Goal: Task Accomplishment & Management: Complete application form

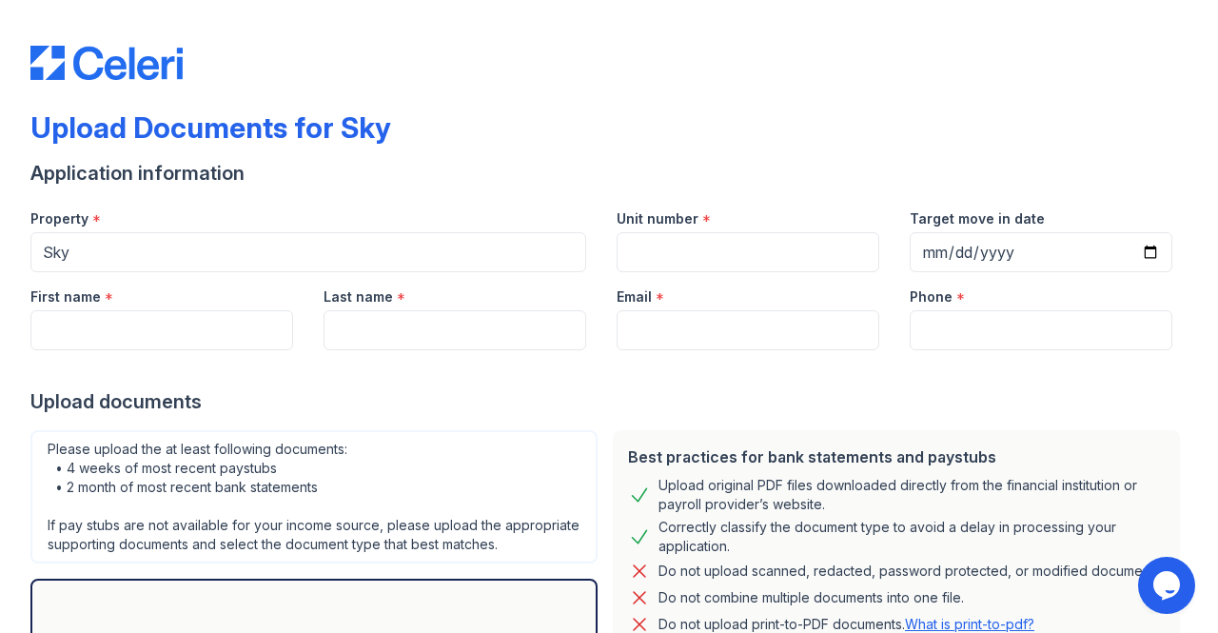
scroll to position [230, 0]
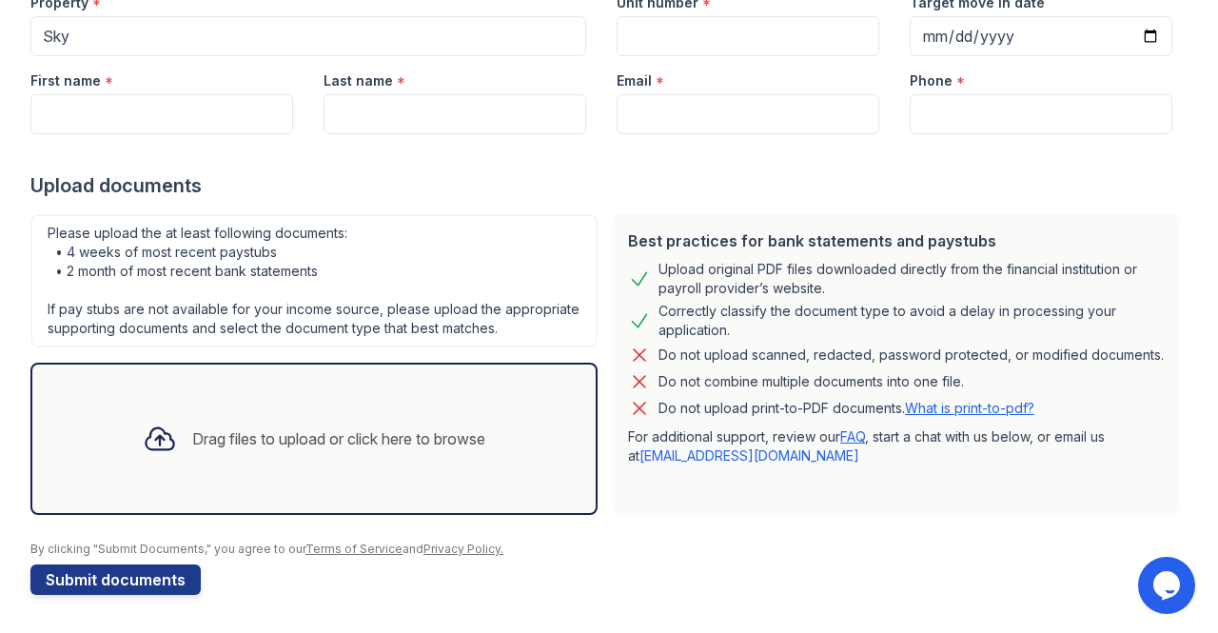
click at [309, 471] on div "Drag files to upload or click here to browse" at bounding box center [313, 438] width 373 height 65
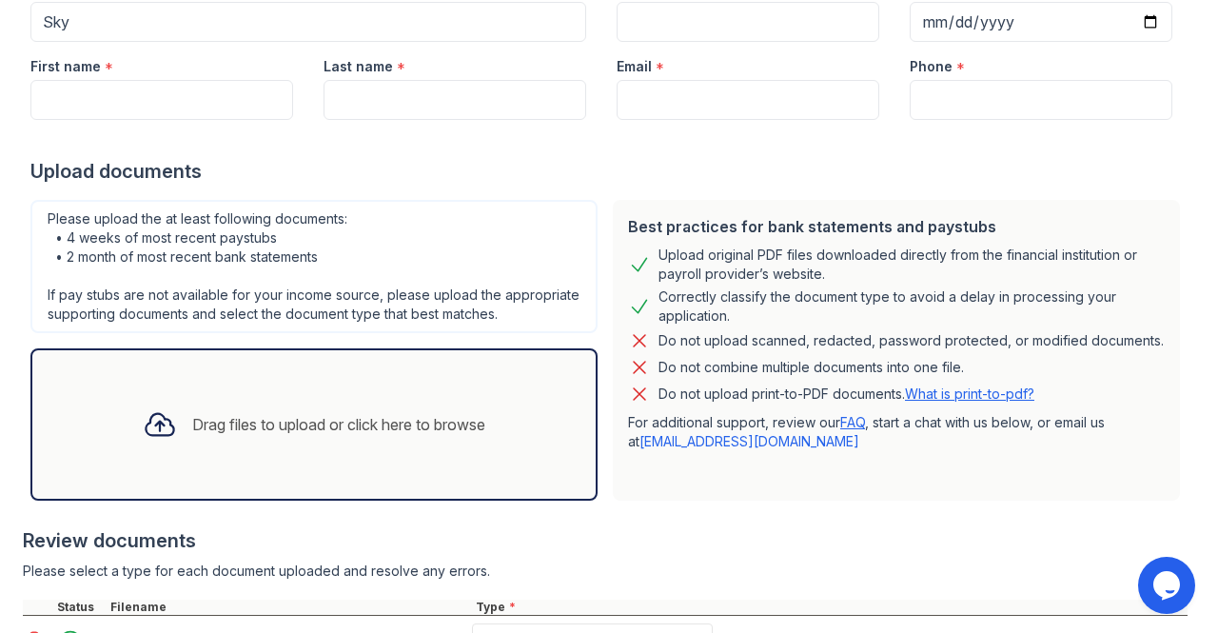
scroll to position [411, 0]
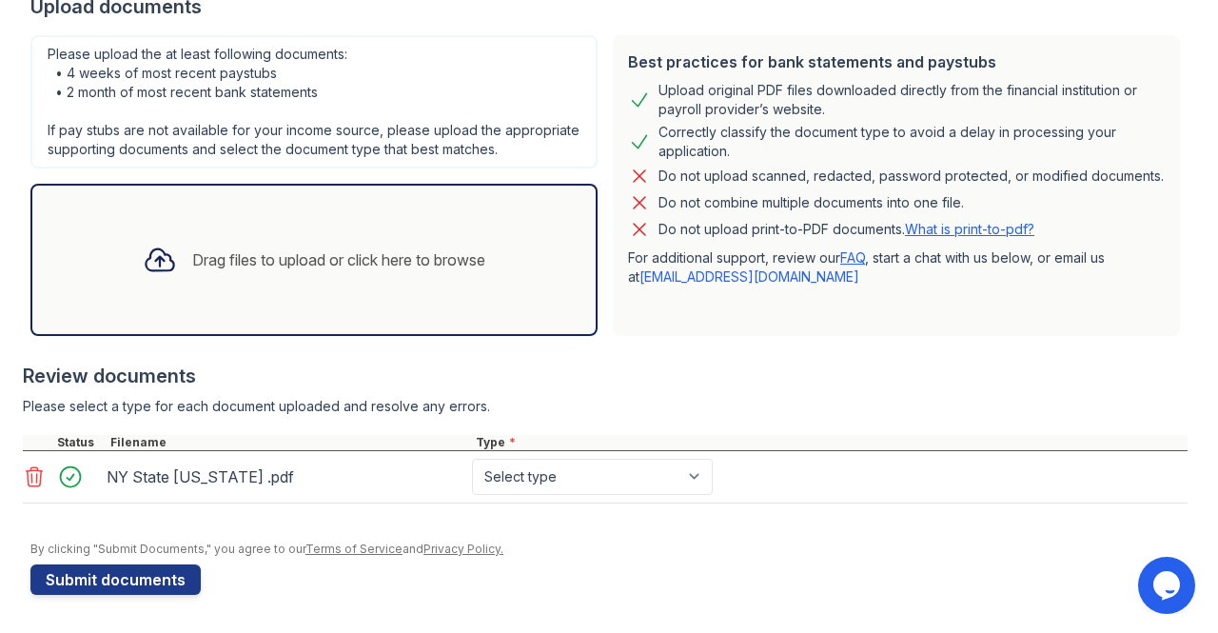
click at [344, 299] on div "Drag files to upload or click here to browse" at bounding box center [313, 260] width 567 height 152
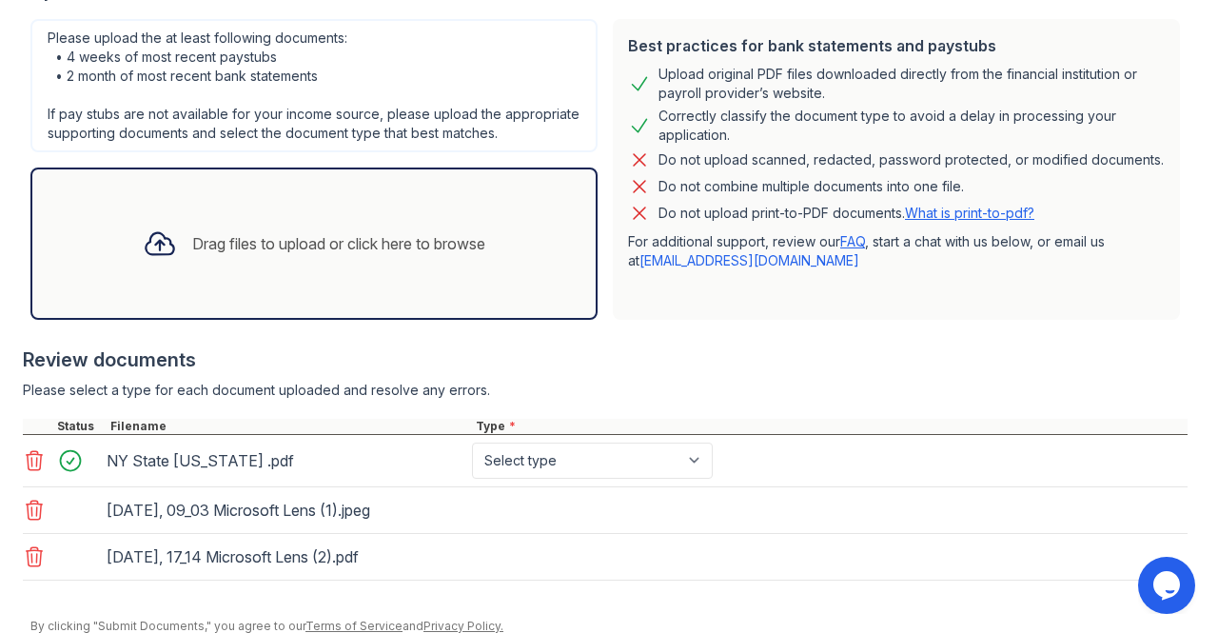
scroll to position [503, 0]
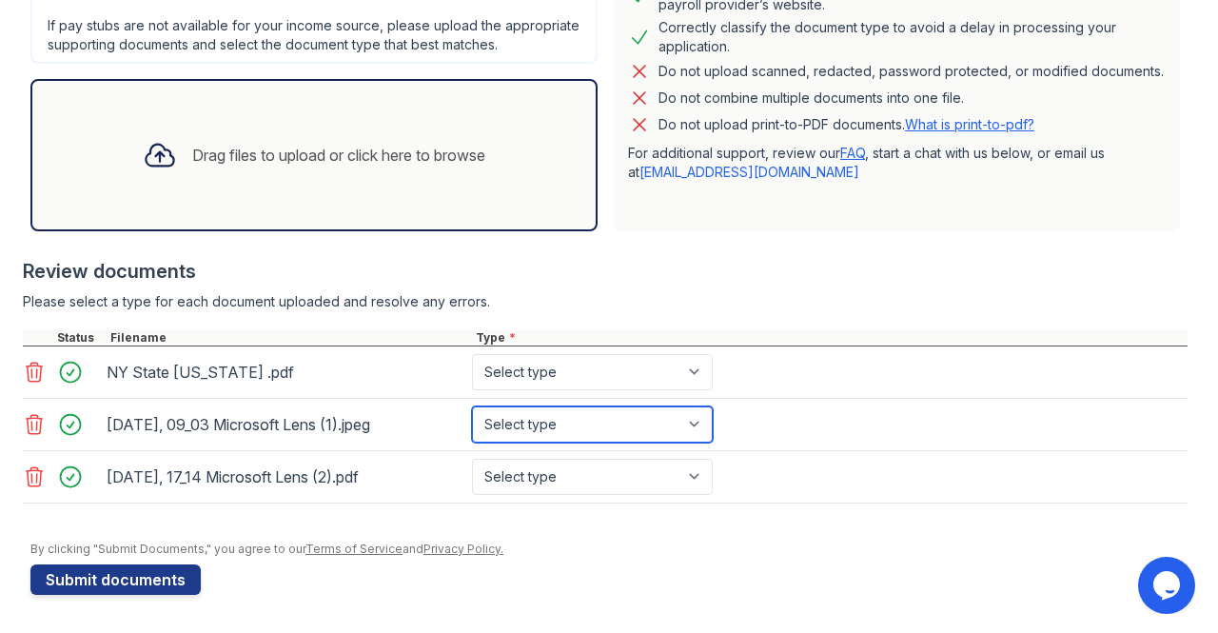
click at [540, 437] on select "Select type Paystub Bank Statement Offer Letter Tax Documents Benefit Award Let…" at bounding box center [592, 424] width 241 height 36
select select "other"
click at [472, 418] on select "Select type Paystub Bank Statement Offer Letter Tax Documents Benefit Award Let…" at bounding box center [592, 424] width 241 height 36
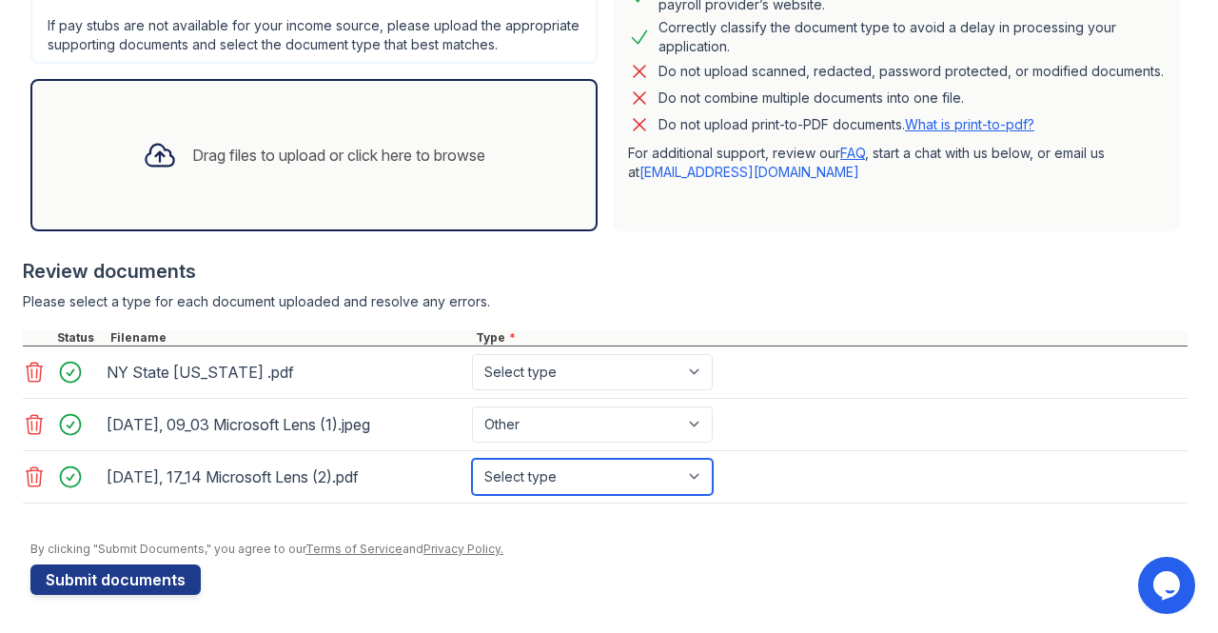
click at [528, 495] on select "Select type Paystub Bank Statement Offer Letter Tax Documents Benefit Award Let…" at bounding box center [592, 477] width 241 height 36
select select "other"
click at [472, 469] on select "Select type Paystub Bank Statement Offer Letter Tax Documents Benefit Award Let…" at bounding box center [592, 477] width 241 height 36
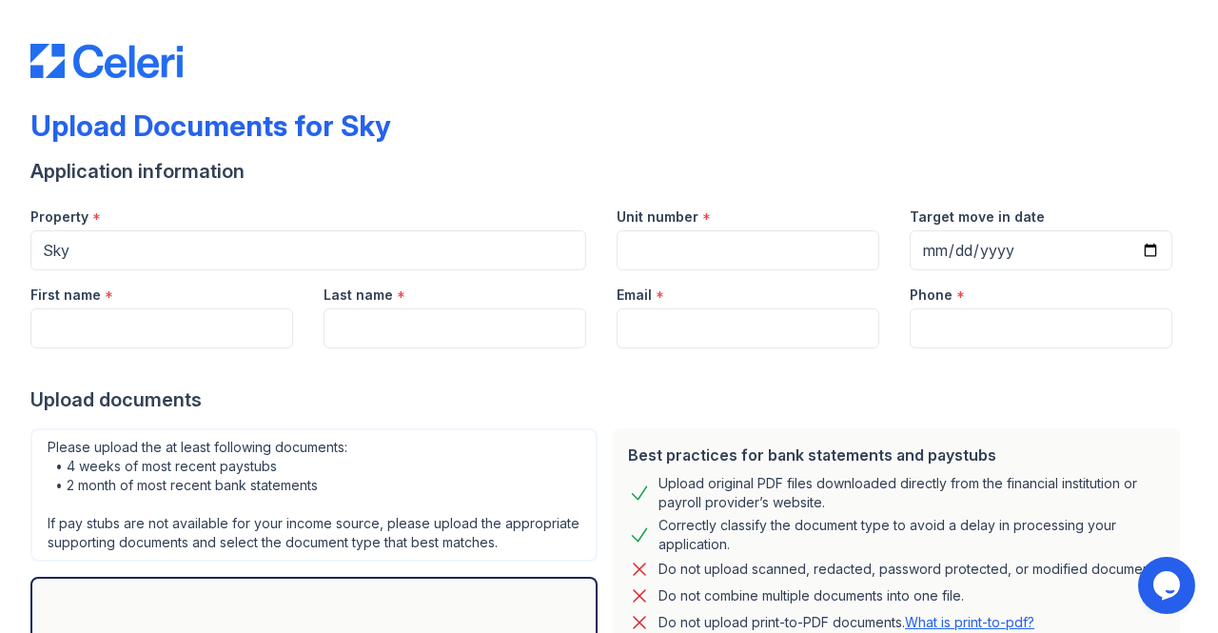
scroll to position [0, 0]
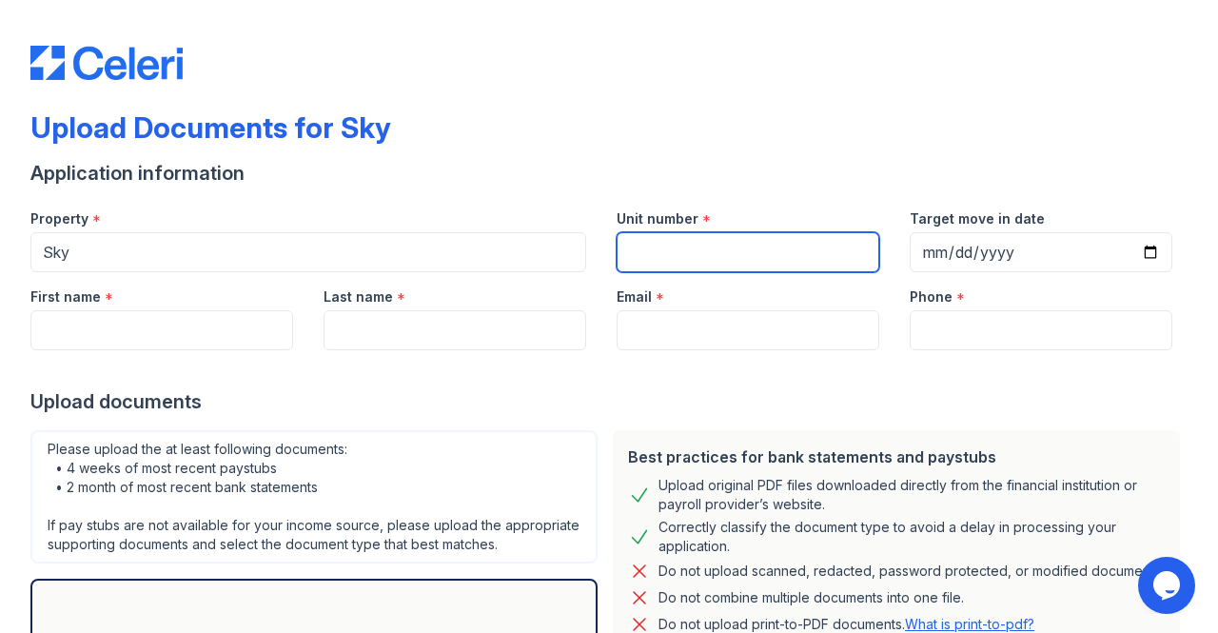
click at [750, 241] on input "Unit number" at bounding box center [747, 252] width 263 height 40
type input "33Q"
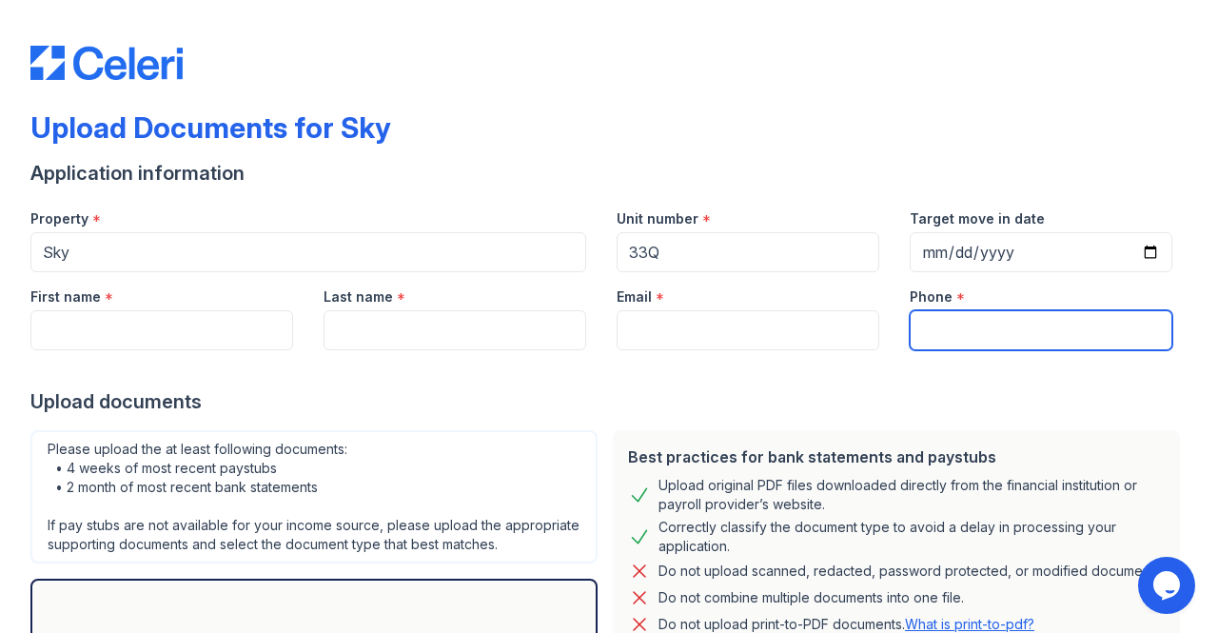
click at [959, 311] on input "Phone" at bounding box center [1041, 330] width 263 height 40
type input "9295983973"
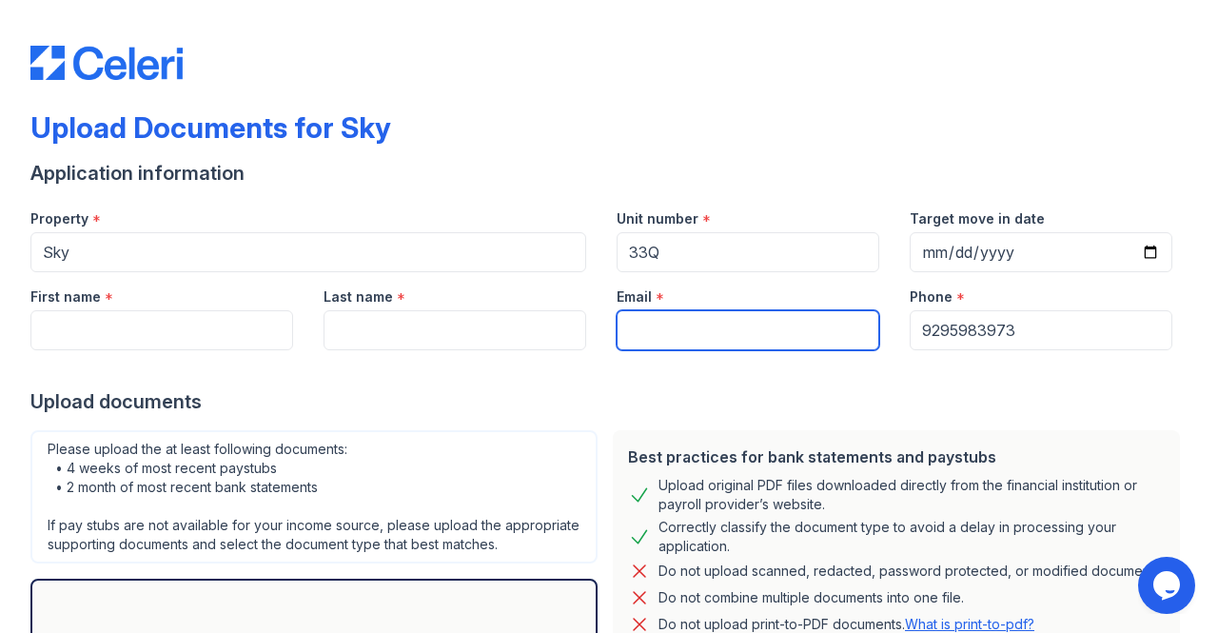
click at [708, 331] on input "Email" at bounding box center [747, 330] width 263 height 40
type input "[PERSON_NAME][EMAIL_ADDRESS][DOMAIN_NAME]"
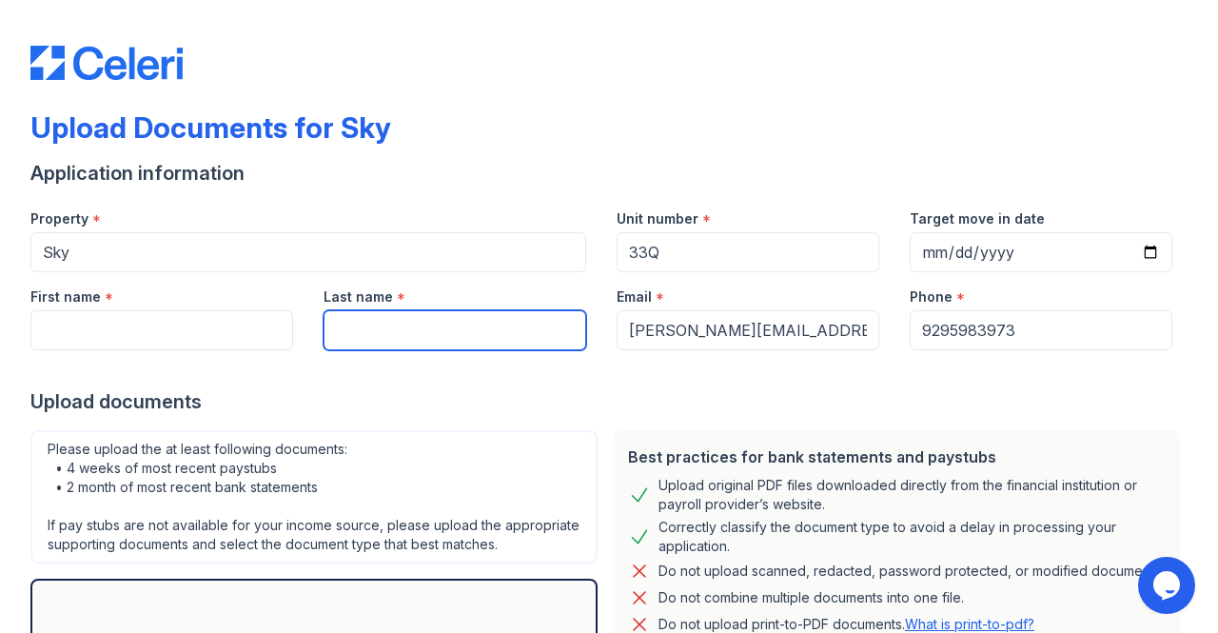
click at [457, 322] on input "Last name" at bounding box center [454, 330] width 263 height 40
type input "[PERSON_NAME]"
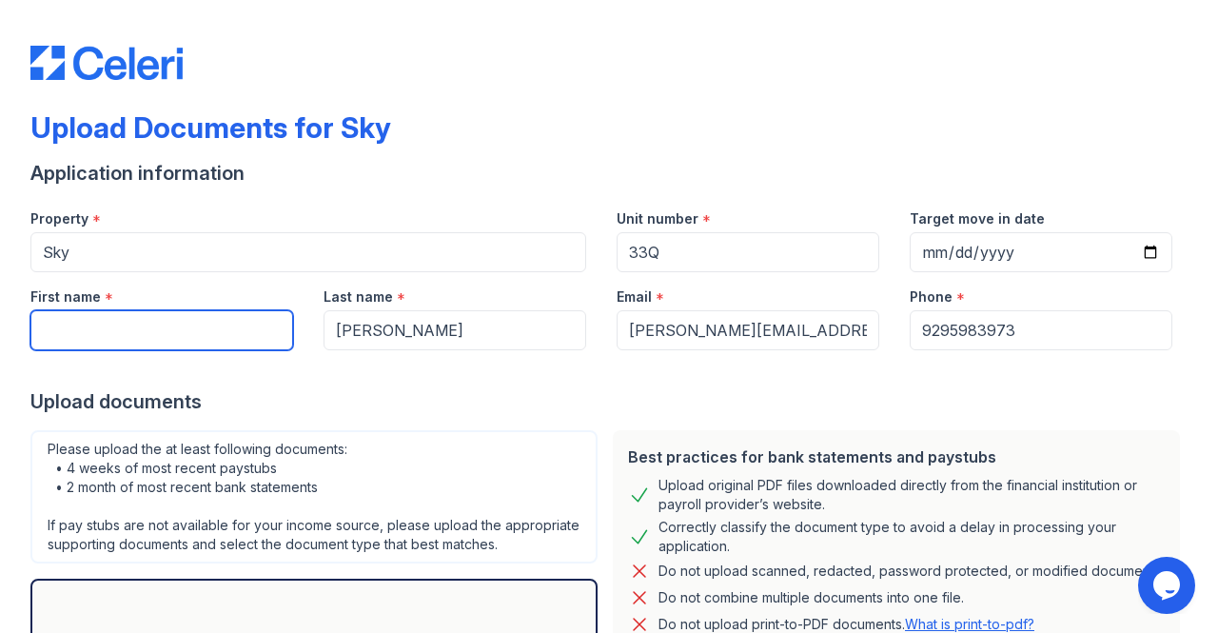
click at [114, 324] on input "First name" at bounding box center [161, 330] width 263 height 40
type input "[PERSON_NAME]"
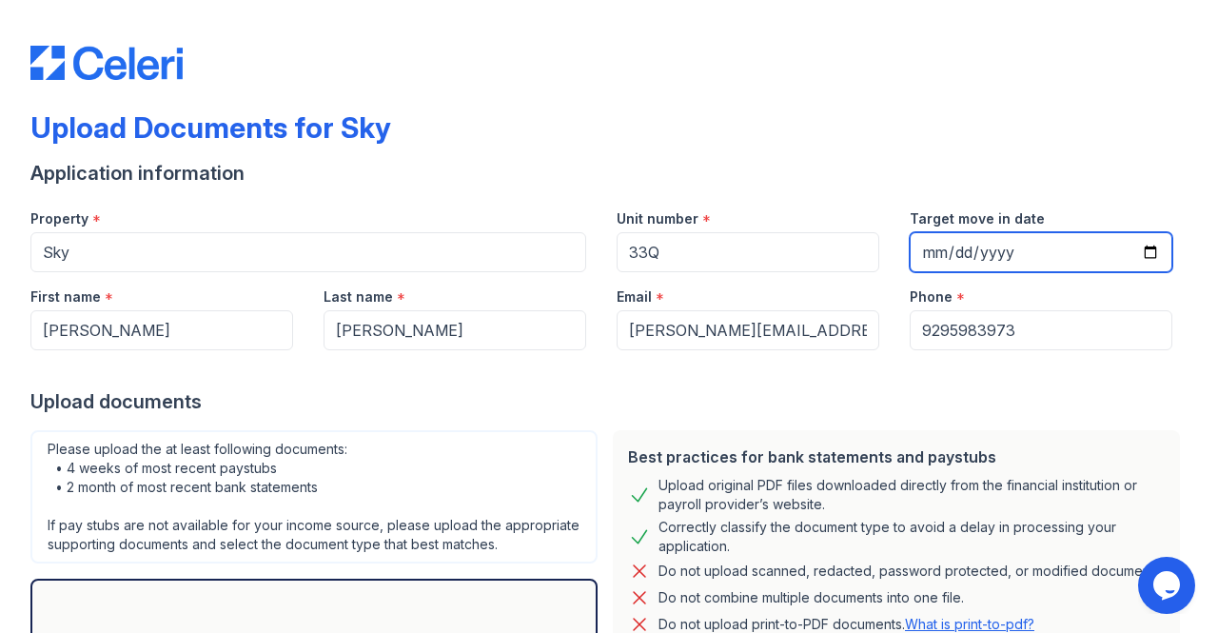
click at [1142, 245] on input "Target move in date" at bounding box center [1041, 252] width 263 height 40
type input "[DATE]"
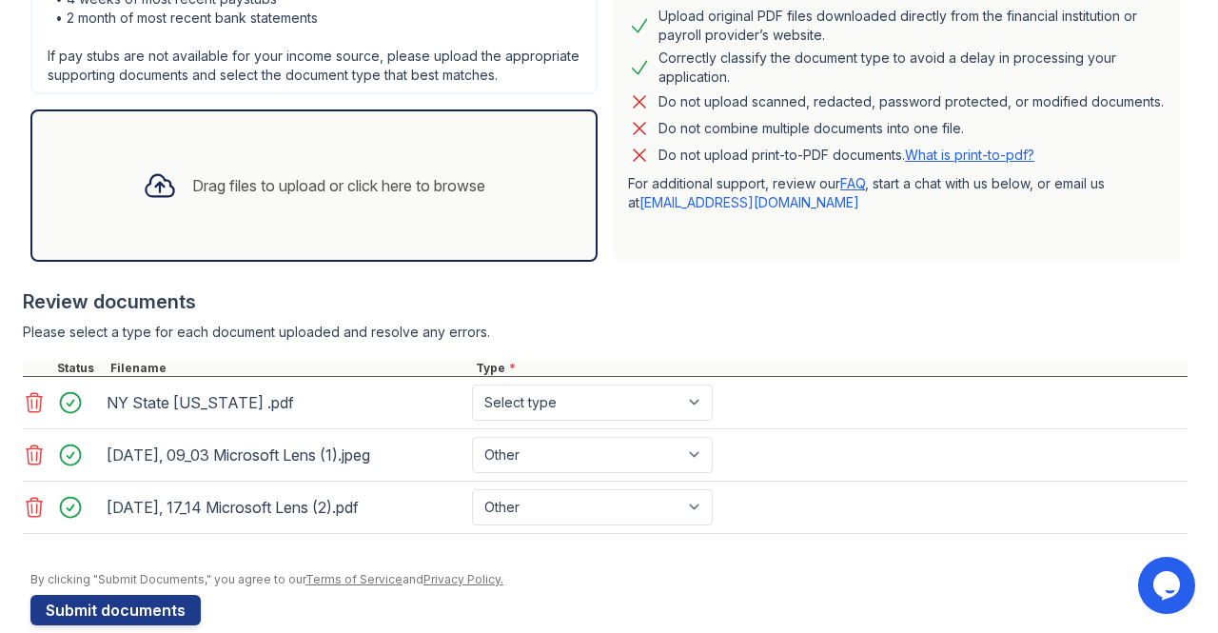
scroll to position [514, 0]
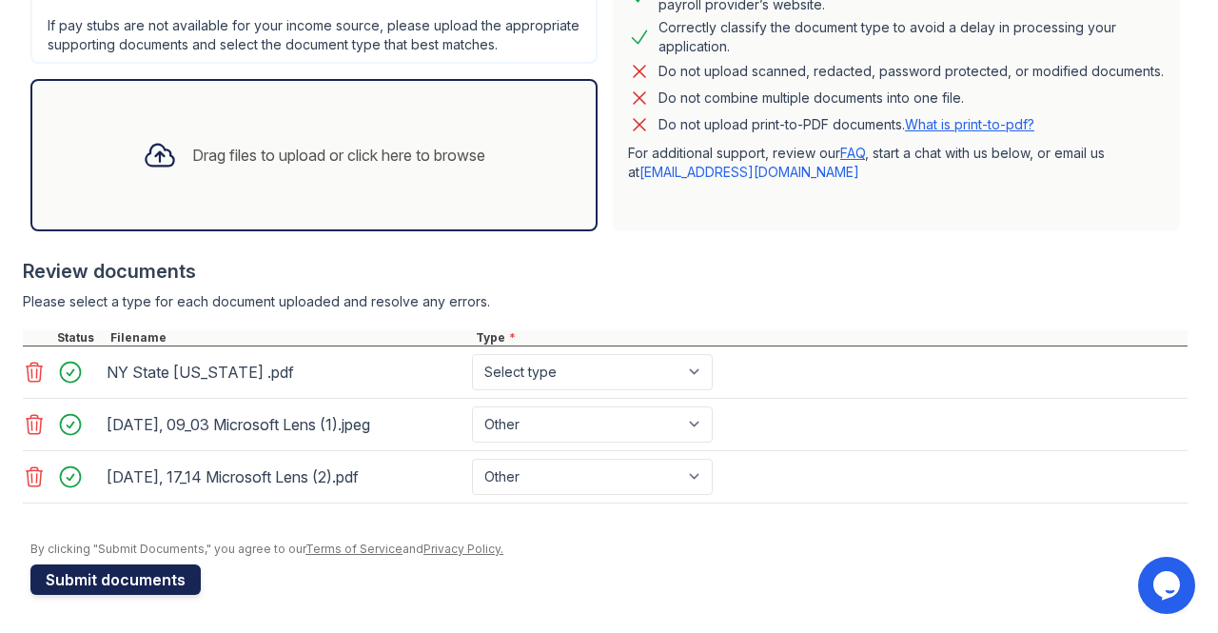
click at [101, 572] on button "Submit documents" at bounding box center [115, 579] width 170 height 30
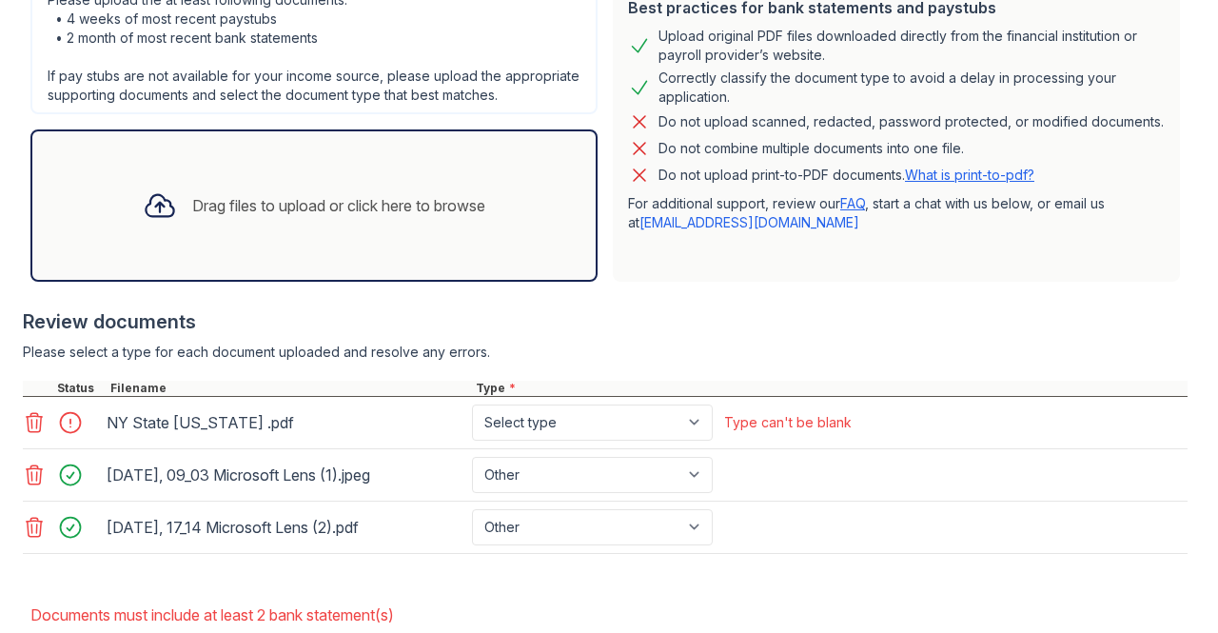
scroll to position [518, 0]
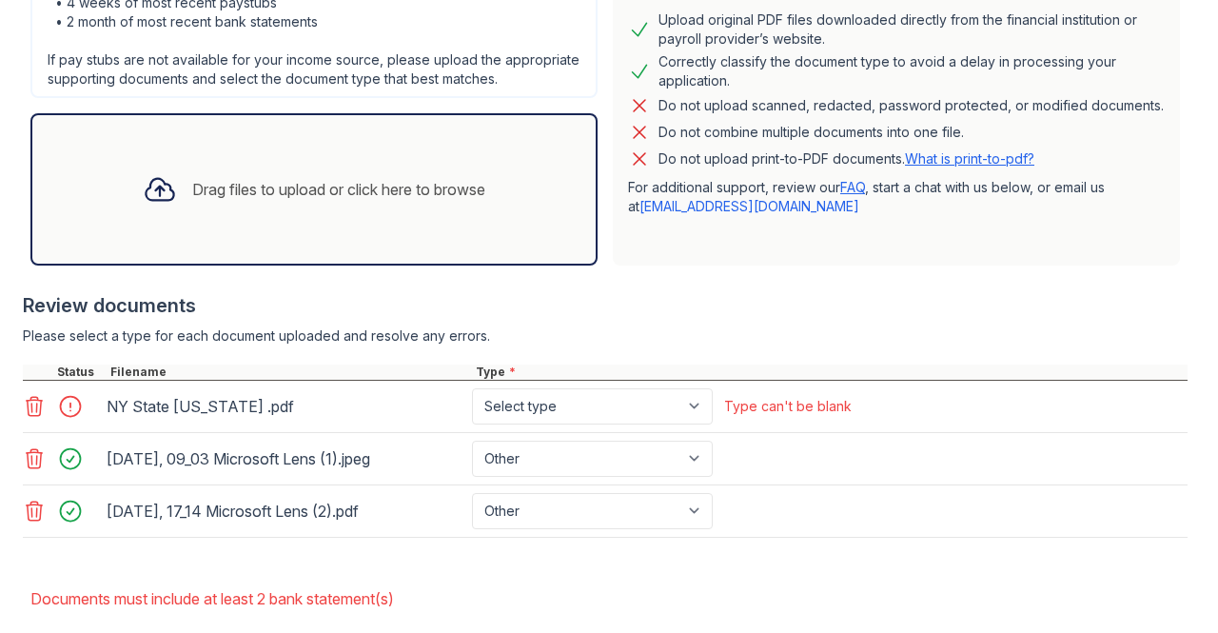
click at [225, 189] on div "Drag files to upload or click here to browse" at bounding box center [313, 189] width 373 height 65
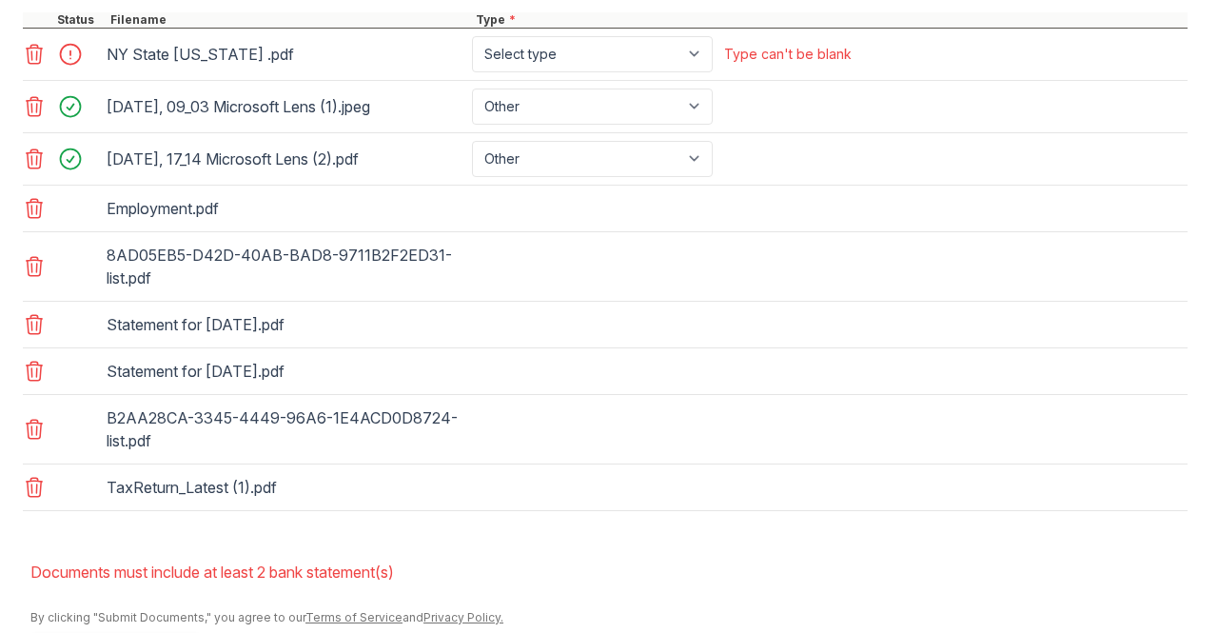
scroll to position [871, 0]
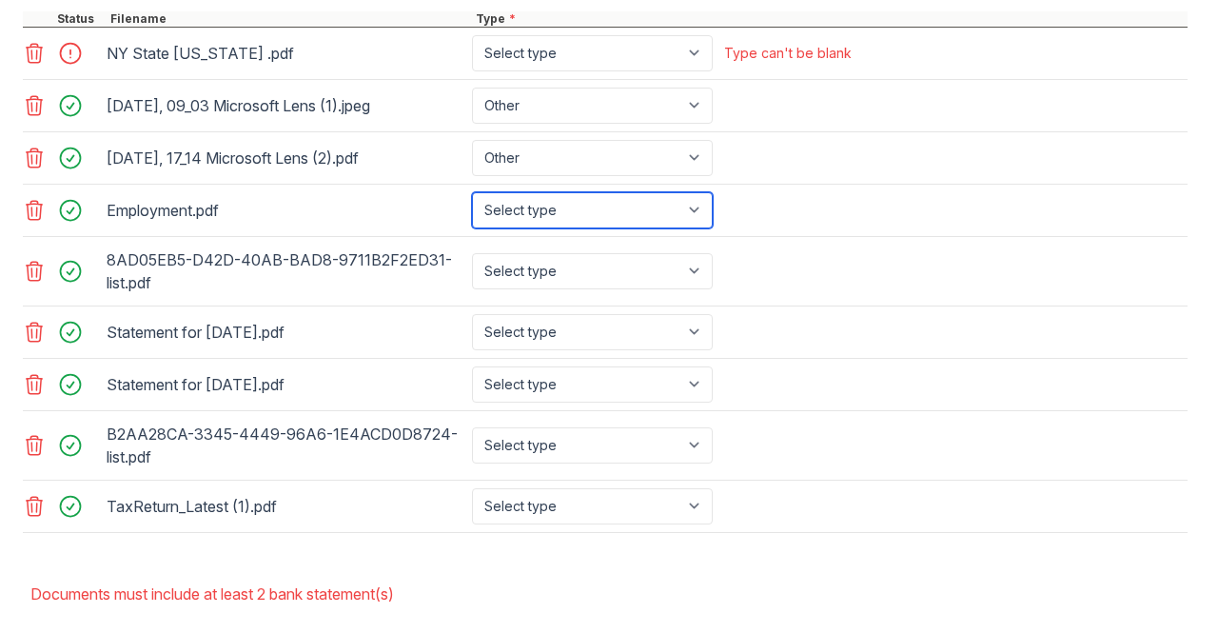
click at [624, 224] on select "Select type Paystub Bank Statement Offer Letter Tax Documents Benefit Award Let…" at bounding box center [592, 210] width 241 height 36
select select "offer_letter"
click at [472, 206] on select "Select type Paystub Bank Statement Offer Letter Tax Documents Benefit Award Let…" at bounding box center [592, 210] width 241 height 36
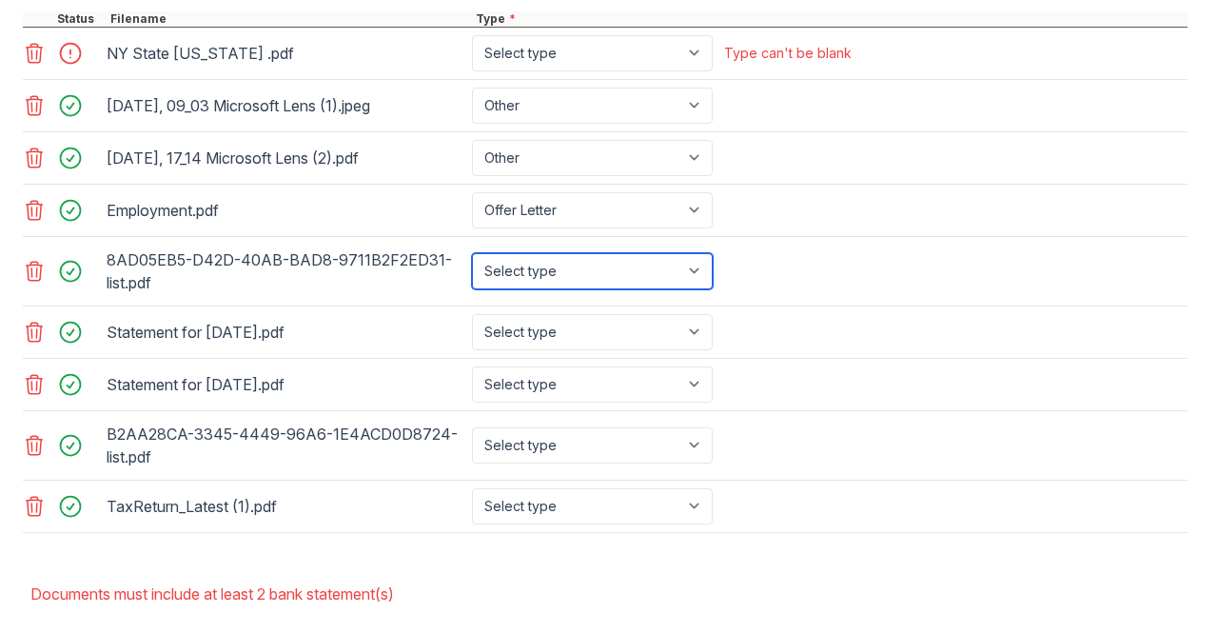
click at [550, 283] on select "Select type Paystub Bank Statement Offer Letter Tax Documents Benefit Award Let…" at bounding box center [592, 271] width 241 height 36
select select "bank_statement"
click at [472, 266] on select "Select type Paystub Bank Statement Offer Letter Tax Documents Benefit Award Let…" at bounding box center [592, 271] width 241 height 36
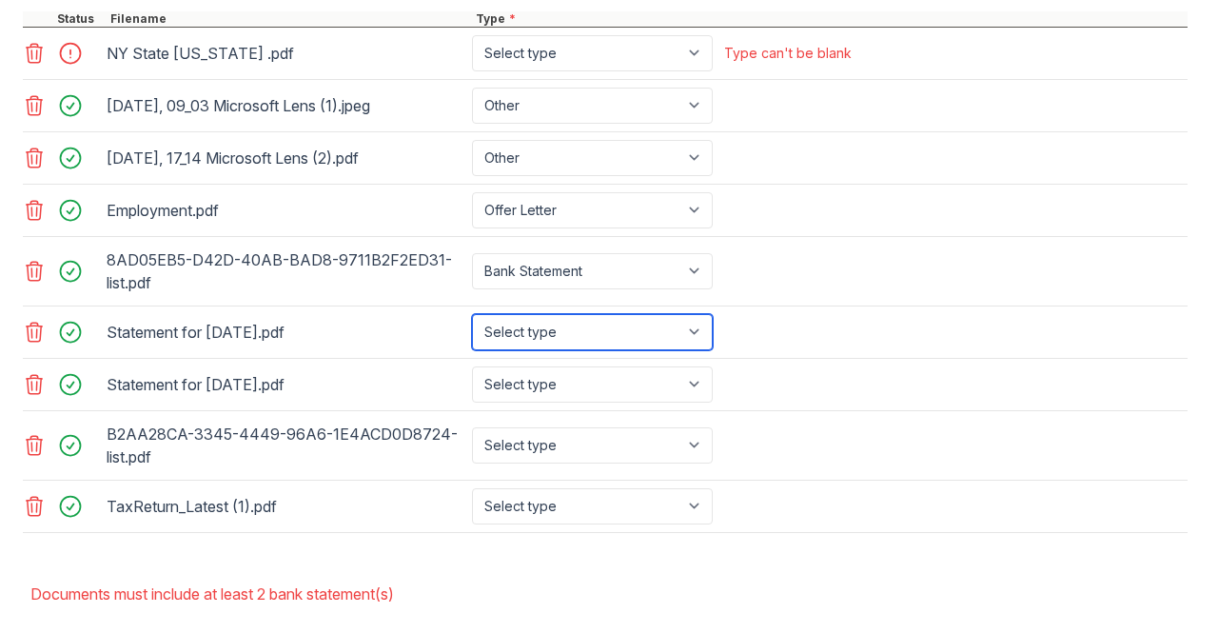
click at [537, 346] on select "Select type Paystub Bank Statement Offer Letter Tax Documents Benefit Award Let…" at bounding box center [592, 332] width 241 height 36
select select "paystub"
click at [472, 326] on select "Select type Paystub Bank Statement Offer Letter Tax Documents Benefit Award Let…" at bounding box center [592, 332] width 241 height 36
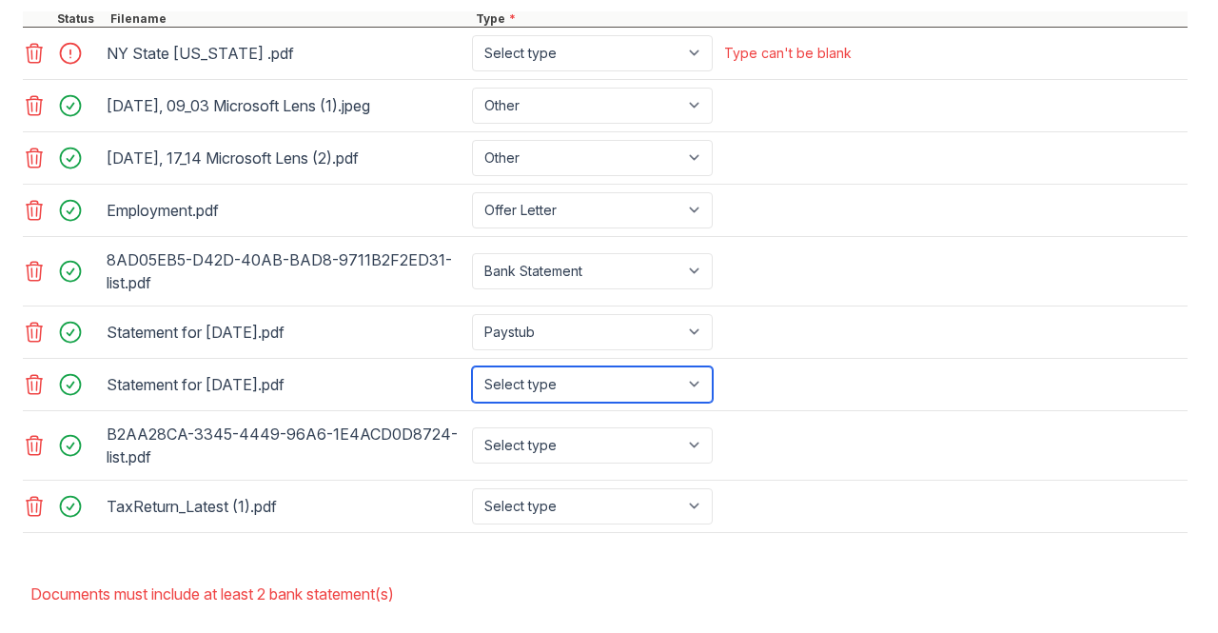
click at [523, 392] on select "Select type Paystub Bank Statement Offer Letter Tax Documents Benefit Award Let…" at bounding box center [592, 384] width 241 height 36
select select "paystub"
click at [472, 378] on select "Select type Paystub Bank Statement Offer Letter Tax Documents Benefit Award Let…" at bounding box center [592, 384] width 241 height 36
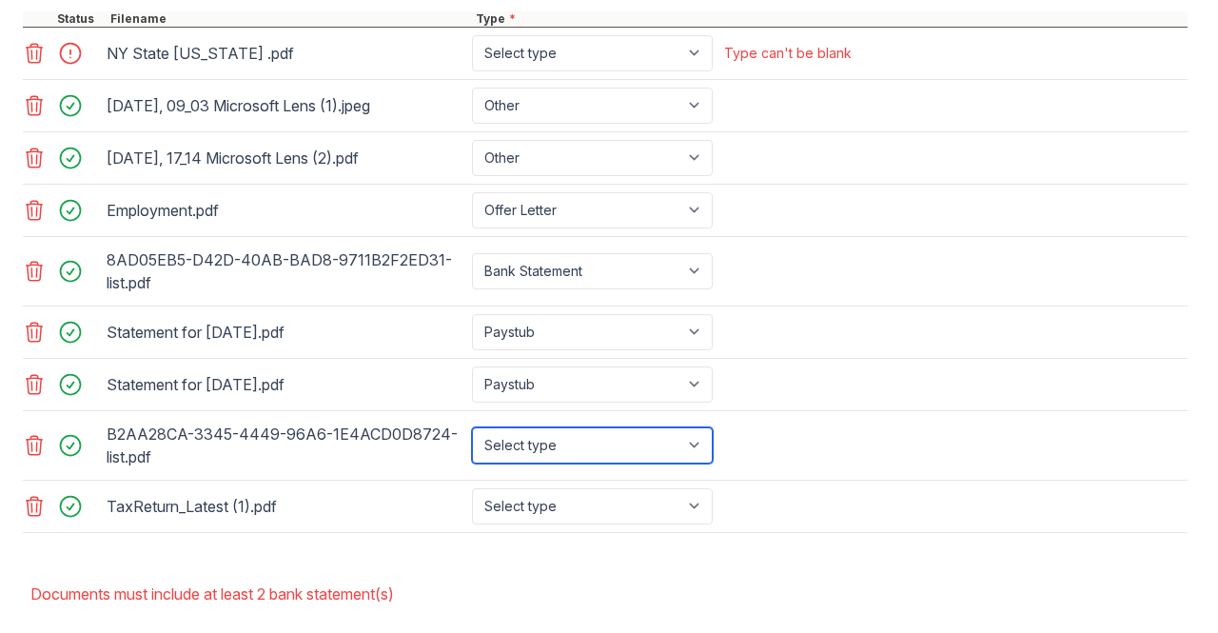
click at [521, 448] on select "Select type Paystub Bank Statement Offer Letter Tax Documents Benefit Award Let…" at bounding box center [592, 445] width 241 height 36
select select "bank_statement"
click at [472, 439] on select "Select type Paystub Bank Statement Offer Letter Tax Documents Benefit Award Let…" at bounding box center [592, 445] width 241 height 36
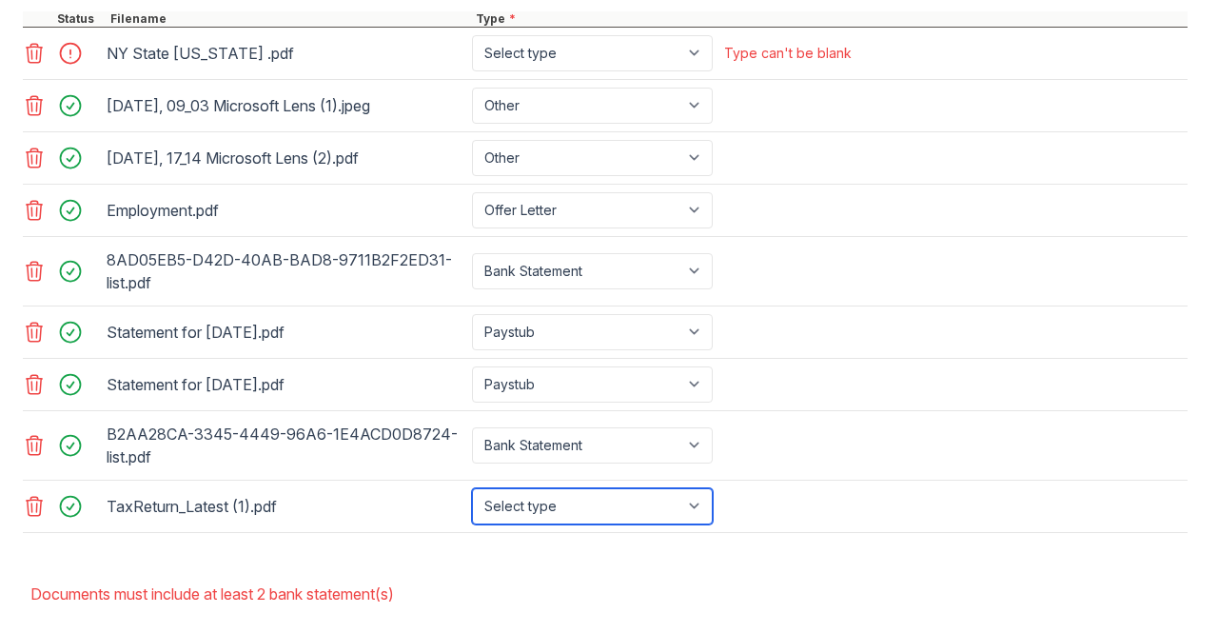
click at [525, 520] on select "Select type Paystub Bank Statement Offer Letter Tax Documents Benefit Award Let…" at bounding box center [592, 506] width 241 height 36
select select "tax_documents"
click at [472, 499] on select "Select type Paystub Bank Statement Offer Letter Tax Documents Benefit Award Let…" at bounding box center [592, 506] width 241 height 36
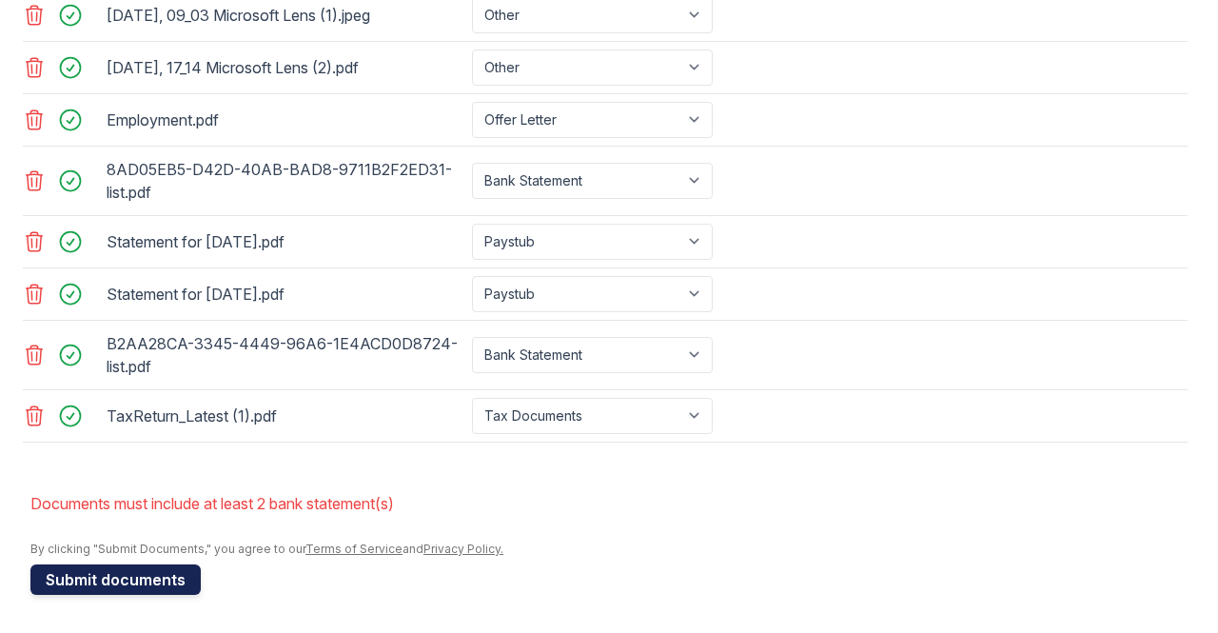
click at [154, 583] on button "Submit documents" at bounding box center [115, 579] width 170 height 30
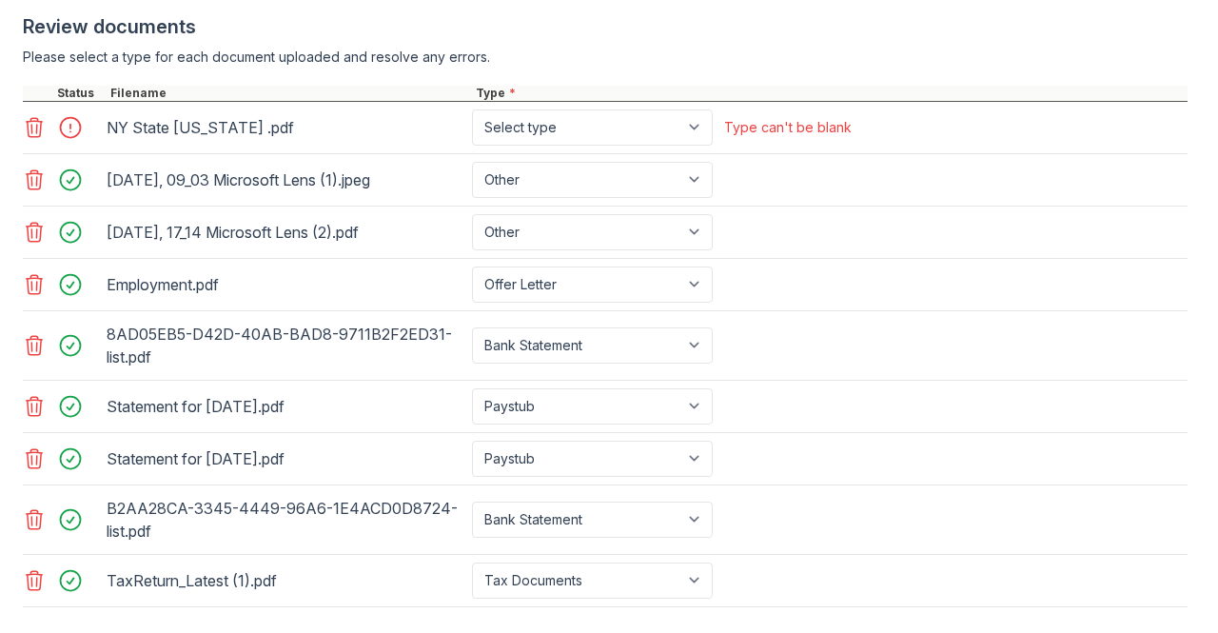
scroll to position [803, 0]
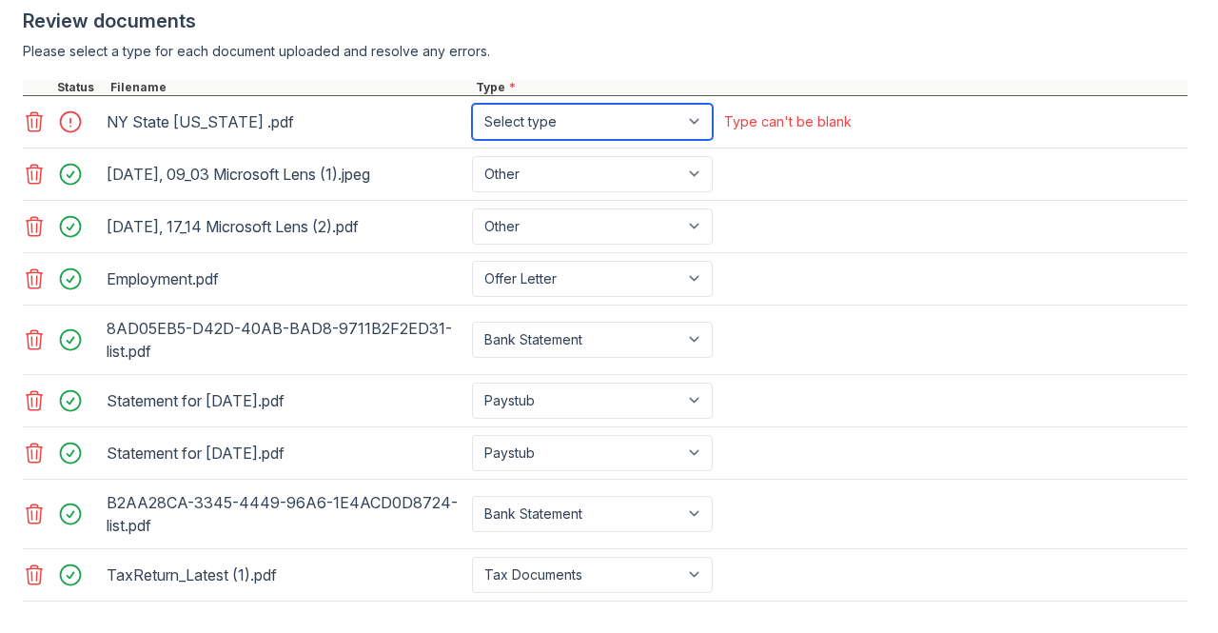
click at [607, 135] on select "Select type Paystub Bank Statement Offer Letter Tax Documents Benefit Award Let…" at bounding box center [592, 122] width 241 height 36
select select "other"
click at [472, 121] on select "Select type Paystub Bank Statement Offer Letter Tax Documents Benefit Award Let…" at bounding box center [592, 122] width 241 height 36
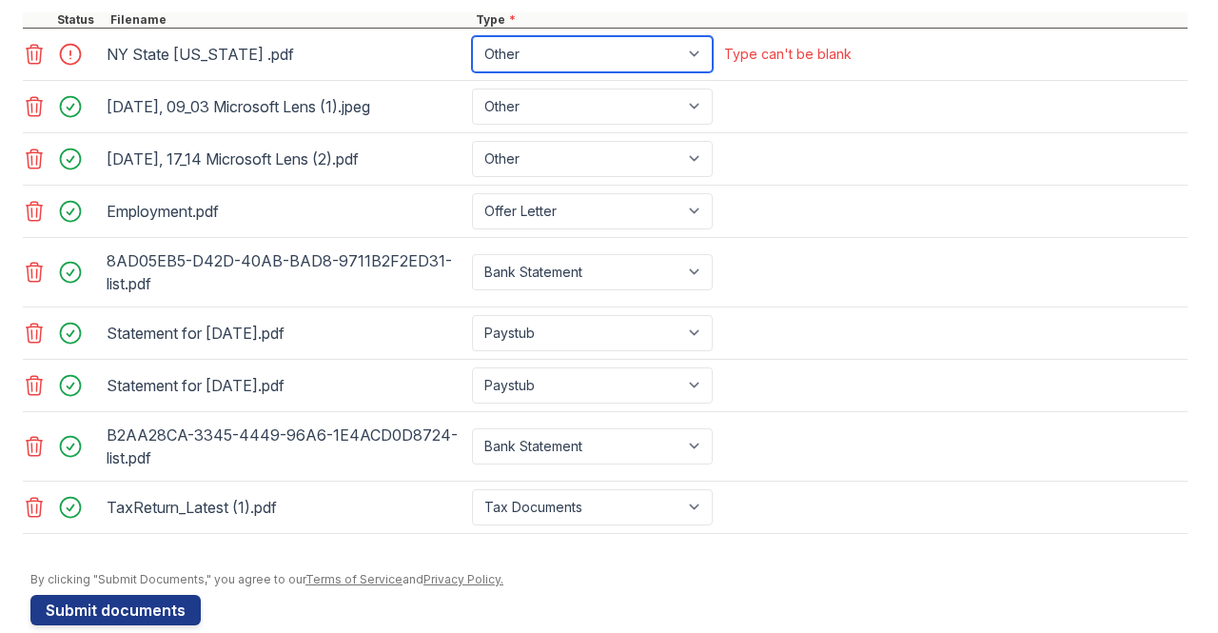
scroll to position [910, 0]
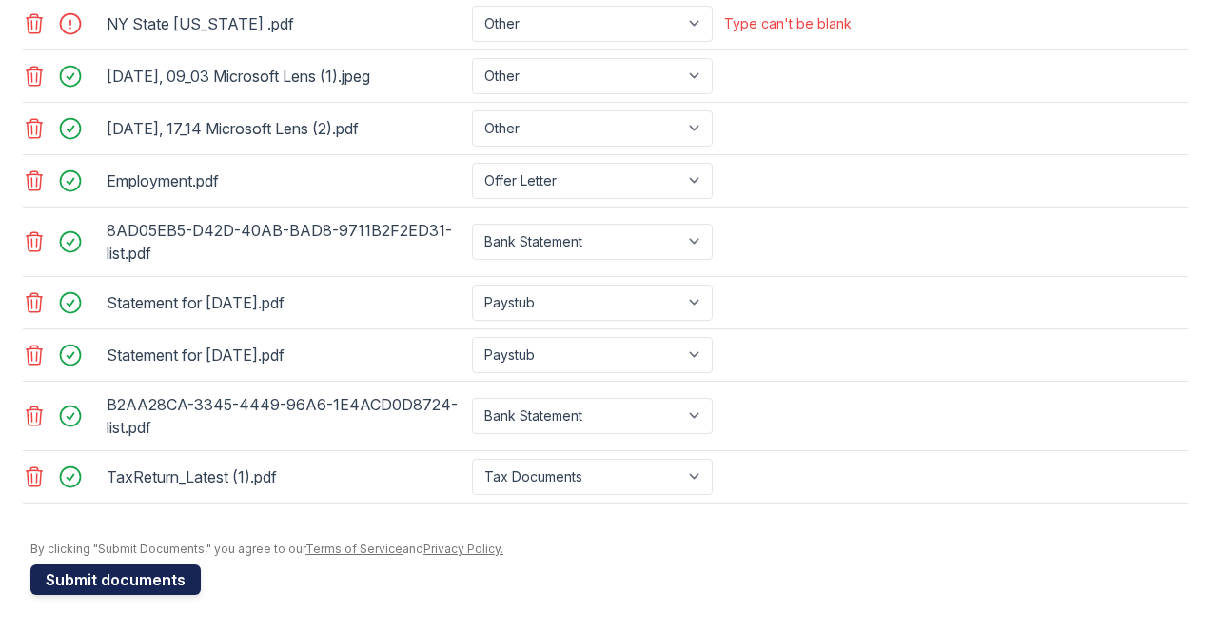
click at [112, 572] on button "Submit documents" at bounding box center [115, 579] width 170 height 30
